Goal: Check status: Check status

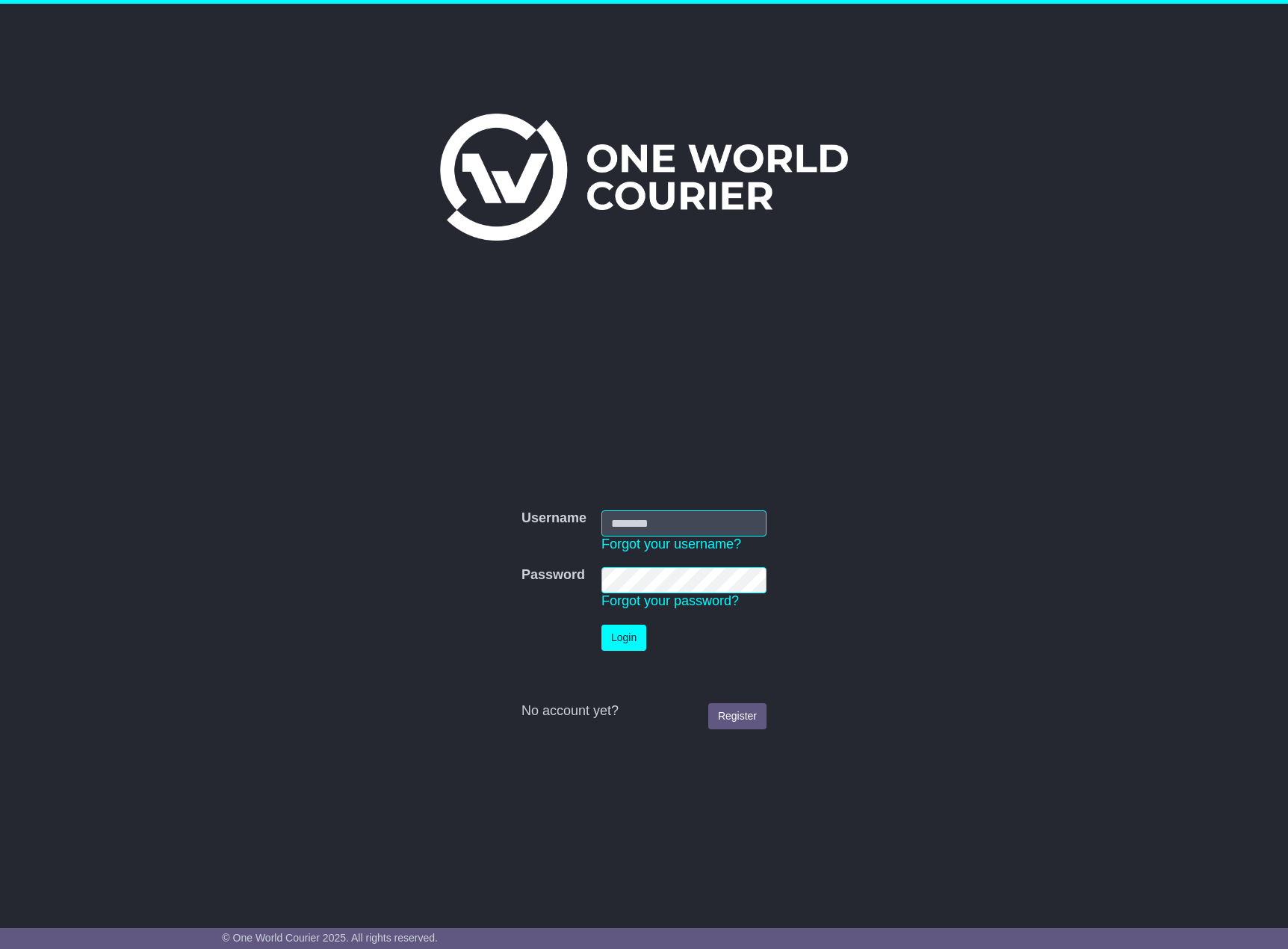
type input "*****"
click at [607, 633] on button "Login" at bounding box center [623, 638] width 45 height 26
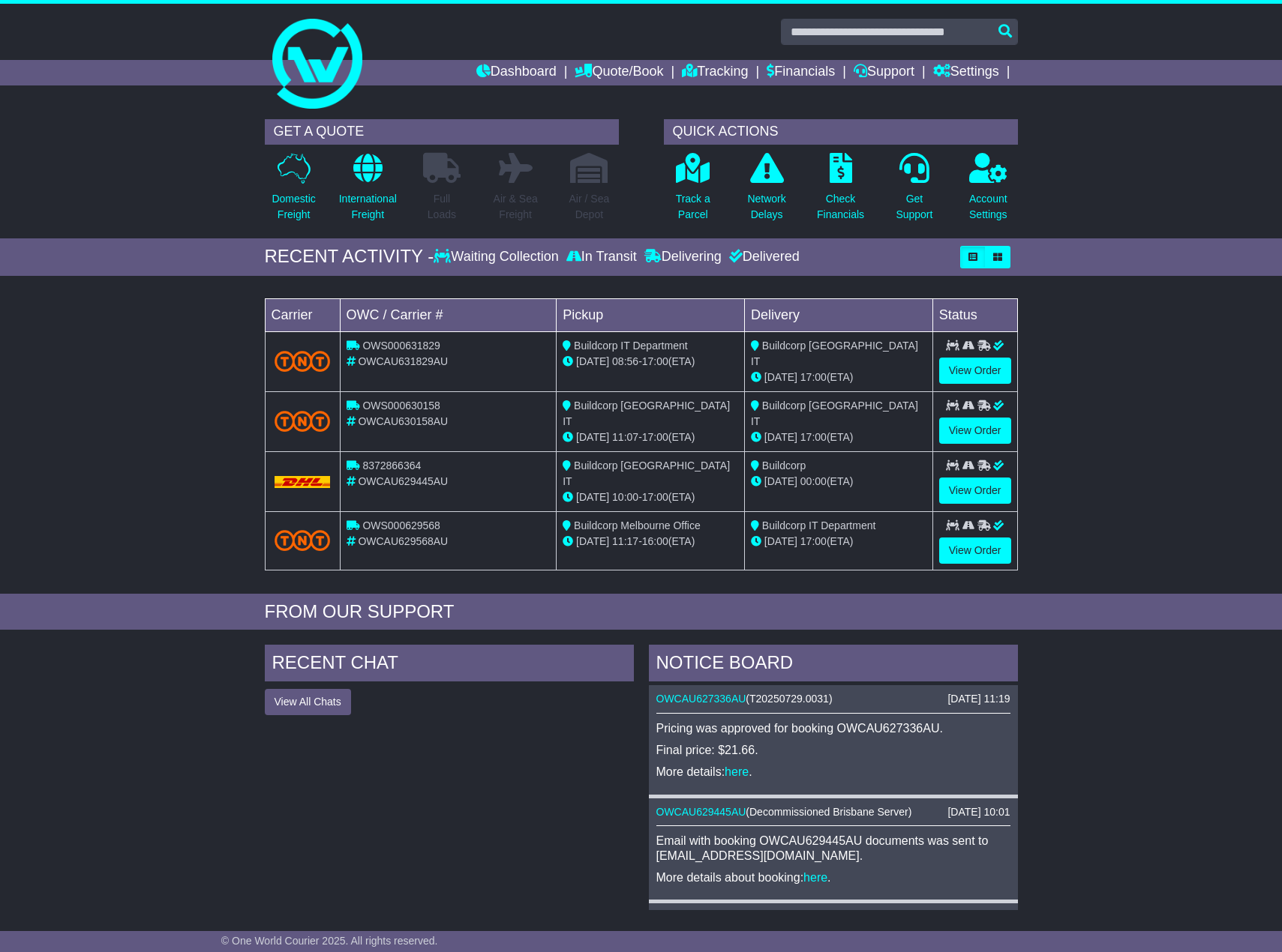
click at [179, 553] on div "Loading... No bookings found Carrier OWC / Carrier # Pickup Delivery Status OWS…" at bounding box center [641, 438] width 1282 height 311
click at [164, 499] on div "Loading... No bookings found Carrier OWC / Carrier # Pickup Delivery Status OWS…" at bounding box center [641, 438] width 1282 height 311
click at [156, 460] on div "Loading... No bookings found Carrier OWC / Carrier # Pickup Delivery Status OWS…" at bounding box center [641, 438] width 1282 height 311
drag, startPoint x: 156, startPoint y: 458, endPoint x: 150, endPoint y: 429, distance: 29.6
click at [150, 429] on div "Loading... No bookings found Carrier OWC / Carrier # Pickup Delivery Status OWS…" at bounding box center [641, 438] width 1282 height 311
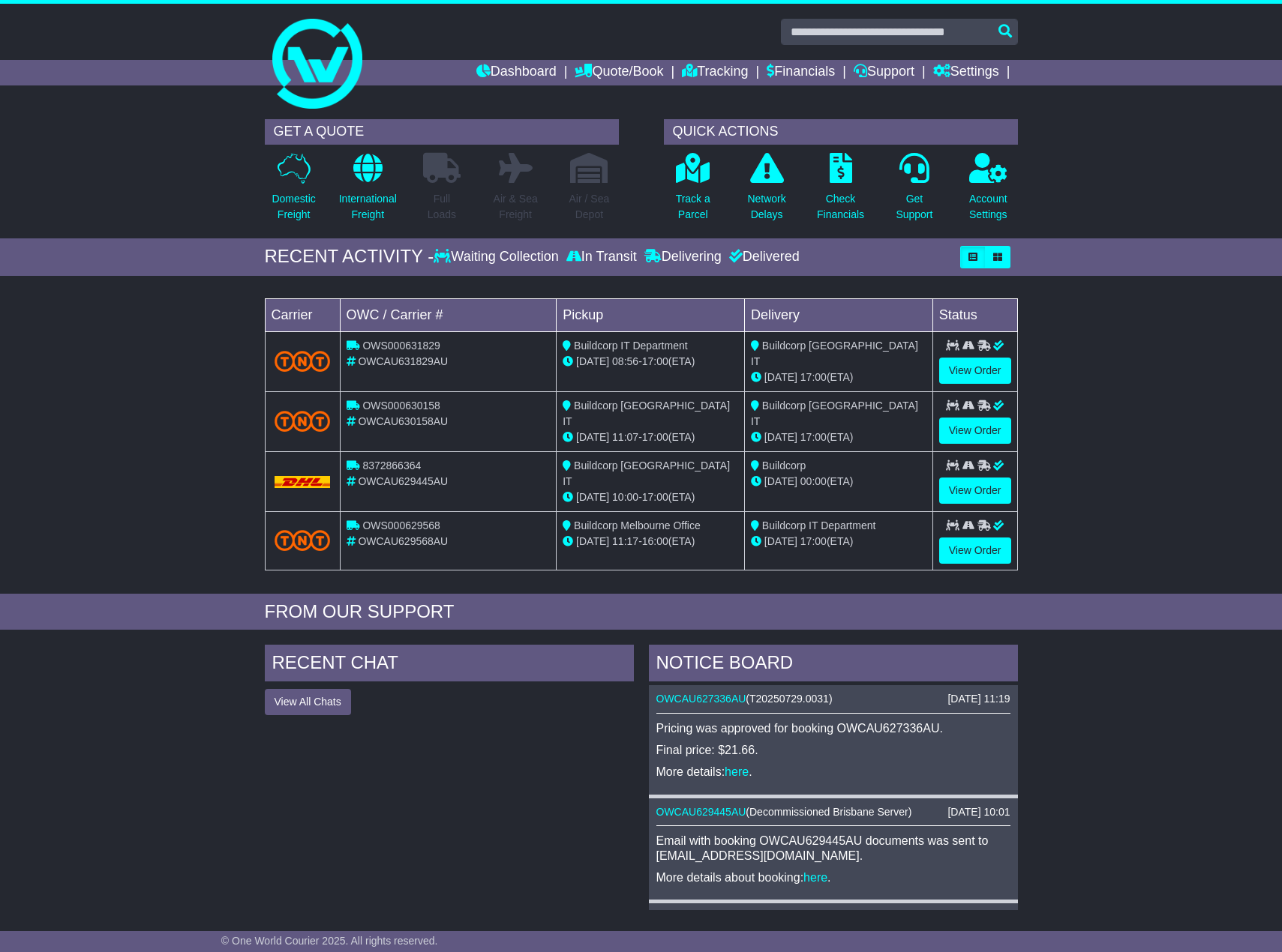
drag, startPoint x: 149, startPoint y: 422, endPoint x: 121, endPoint y: 367, distance: 61.7
click at [149, 423] on div "Loading... No bookings found Carrier OWC / Carrier # Pickup Delivery Status OWS…" at bounding box center [641, 438] width 1282 height 311
drag, startPoint x: 121, startPoint y: 367, endPoint x: 112, endPoint y: 340, distance: 28.5
click at [119, 353] on div "Loading... No bookings found Carrier OWC / Carrier # Pickup Delivery Status OWS…" at bounding box center [641, 438] width 1282 height 311
